Goal: Task Accomplishment & Management: Use online tool/utility

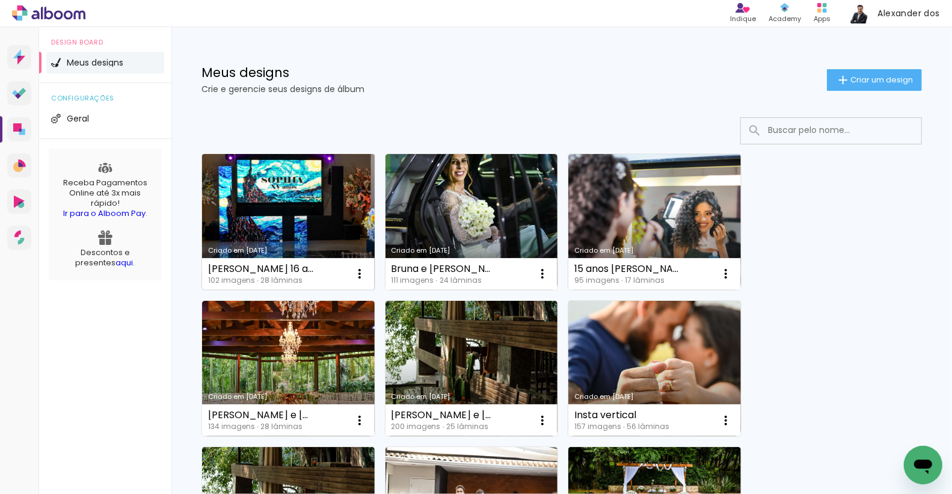
click at [276, 206] on link "Criado em 27/08/25" at bounding box center [288, 222] width 173 height 136
click at [267, 211] on link "Criado em [DATE]" at bounding box center [288, 222] width 173 height 136
